Goal: Task Accomplishment & Management: Manage account settings

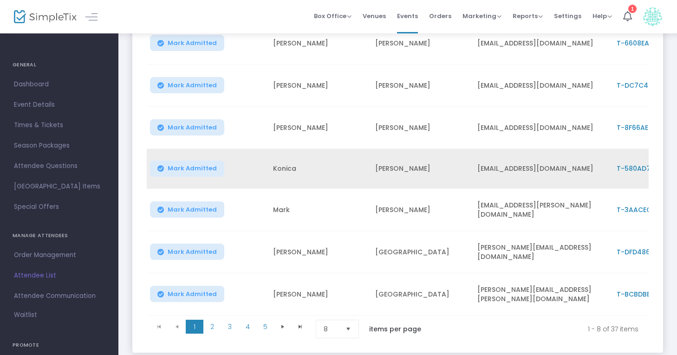
scroll to position [215, 0]
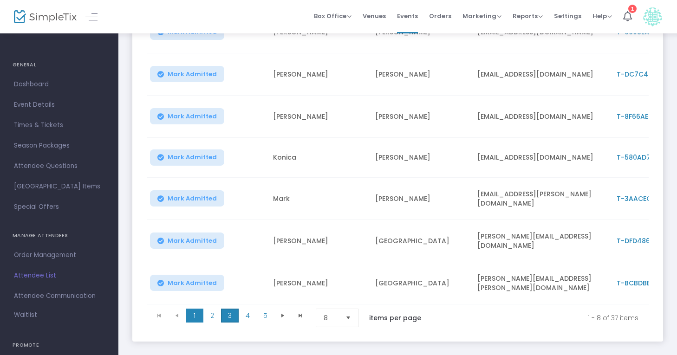
click at [233, 315] on span "3" at bounding box center [230, 316] width 18 height 14
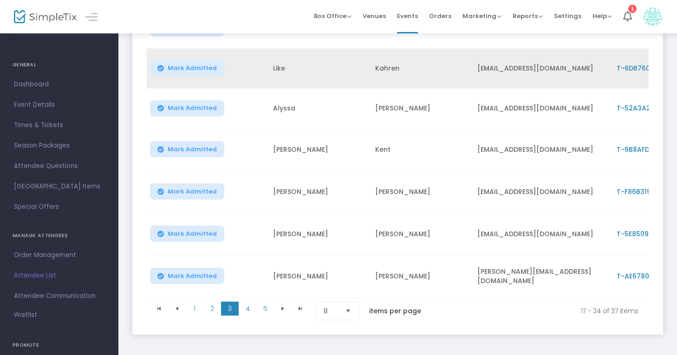
drag, startPoint x: 301, startPoint y: 68, endPoint x: 310, endPoint y: 69, distance: 8.4
click at [301, 68] on td "Like" at bounding box center [319, 69] width 102 height 40
click at [624, 65] on span "T-6DB76020-C" at bounding box center [642, 68] width 51 height 9
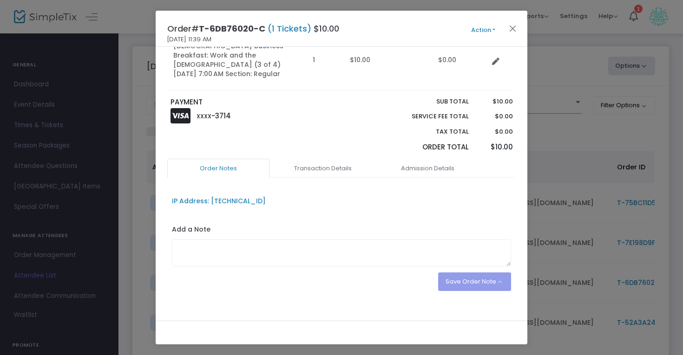
scroll to position [115, 0]
click at [326, 159] on link "Transaction Details" at bounding box center [323, 169] width 102 height 20
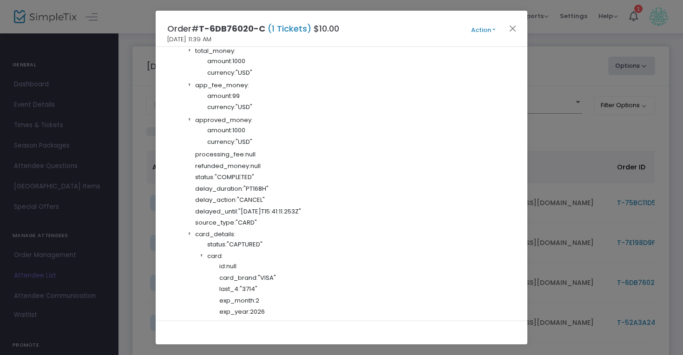
scroll to position [198, 0]
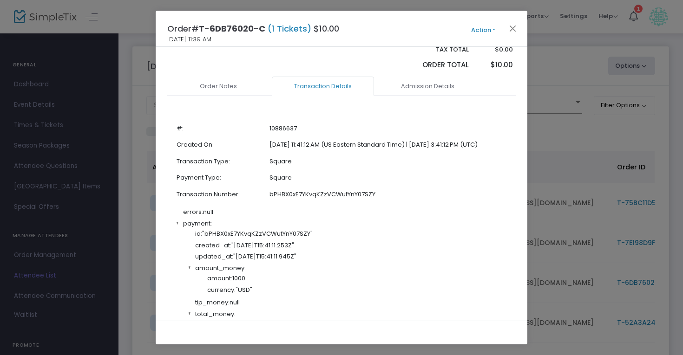
click at [434, 77] on link "Admission Details" at bounding box center [427, 87] width 102 height 20
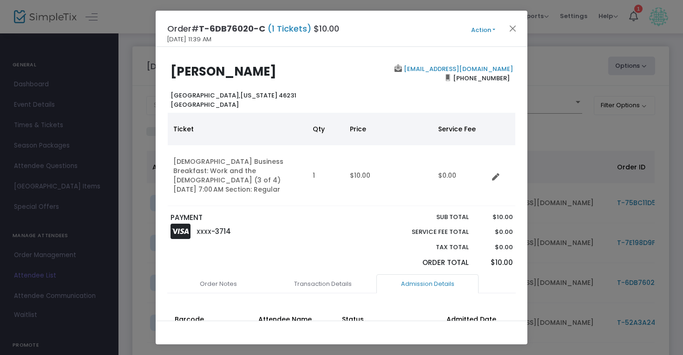
scroll to position [0, 0]
click at [487, 29] on button "Action" at bounding box center [483, 30] width 56 height 10
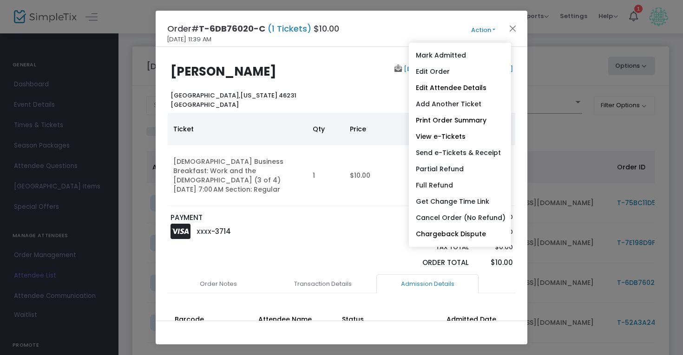
drag, startPoint x: 512, startPoint y: 26, endPoint x: 511, endPoint y: 32, distance: 5.7
click at [512, 26] on button "Close" at bounding box center [513, 28] width 12 height 12
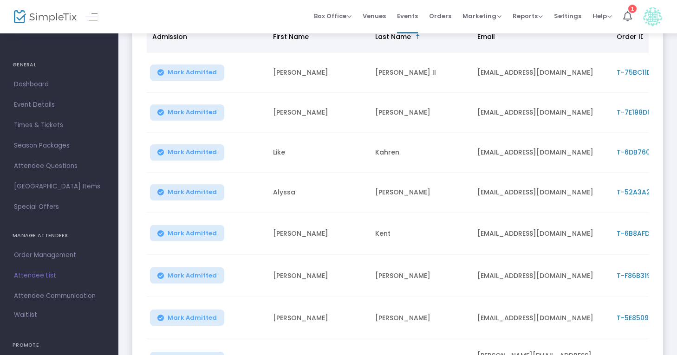
scroll to position [158, 0]
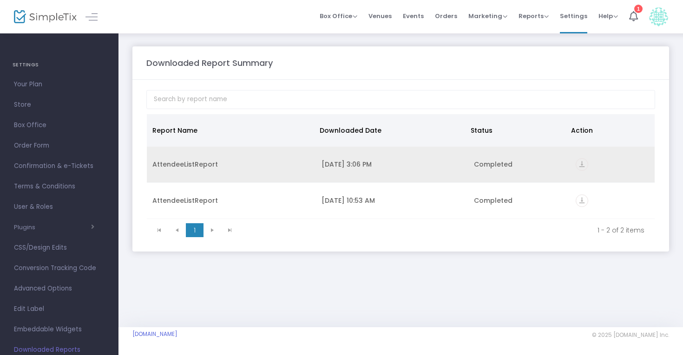
click at [584, 166] on icon "vertical_align_bottom" at bounding box center [582, 164] width 13 height 13
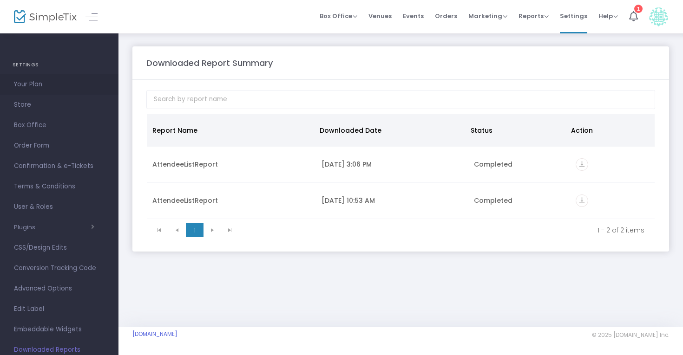
click at [42, 82] on span "Your Plan" at bounding box center [59, 85] width 91 height 12
